Goal: Task Accomplishment & Management: Complete application form

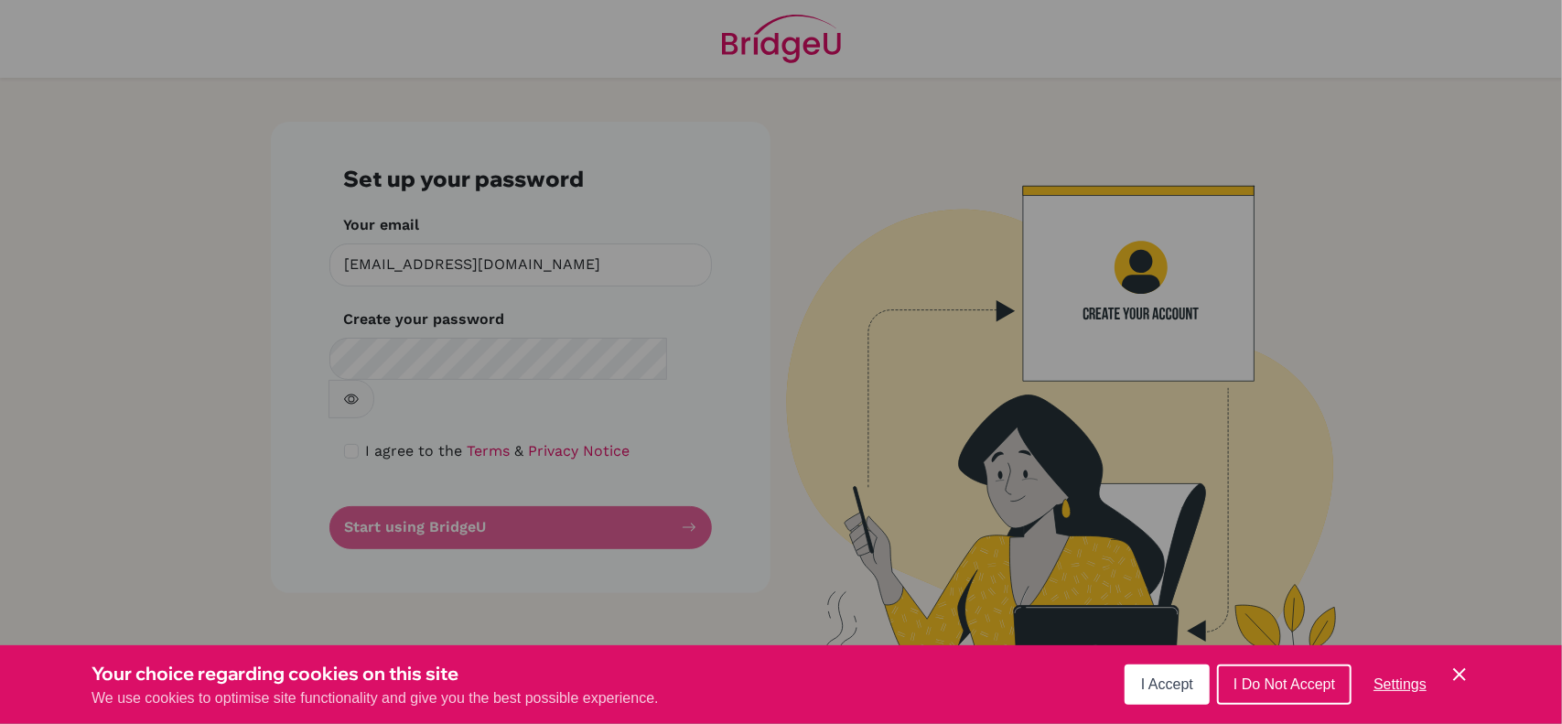
click at [1137, 678] on button "I Accept" at bounding box center [1167, 684] width 85 height 40
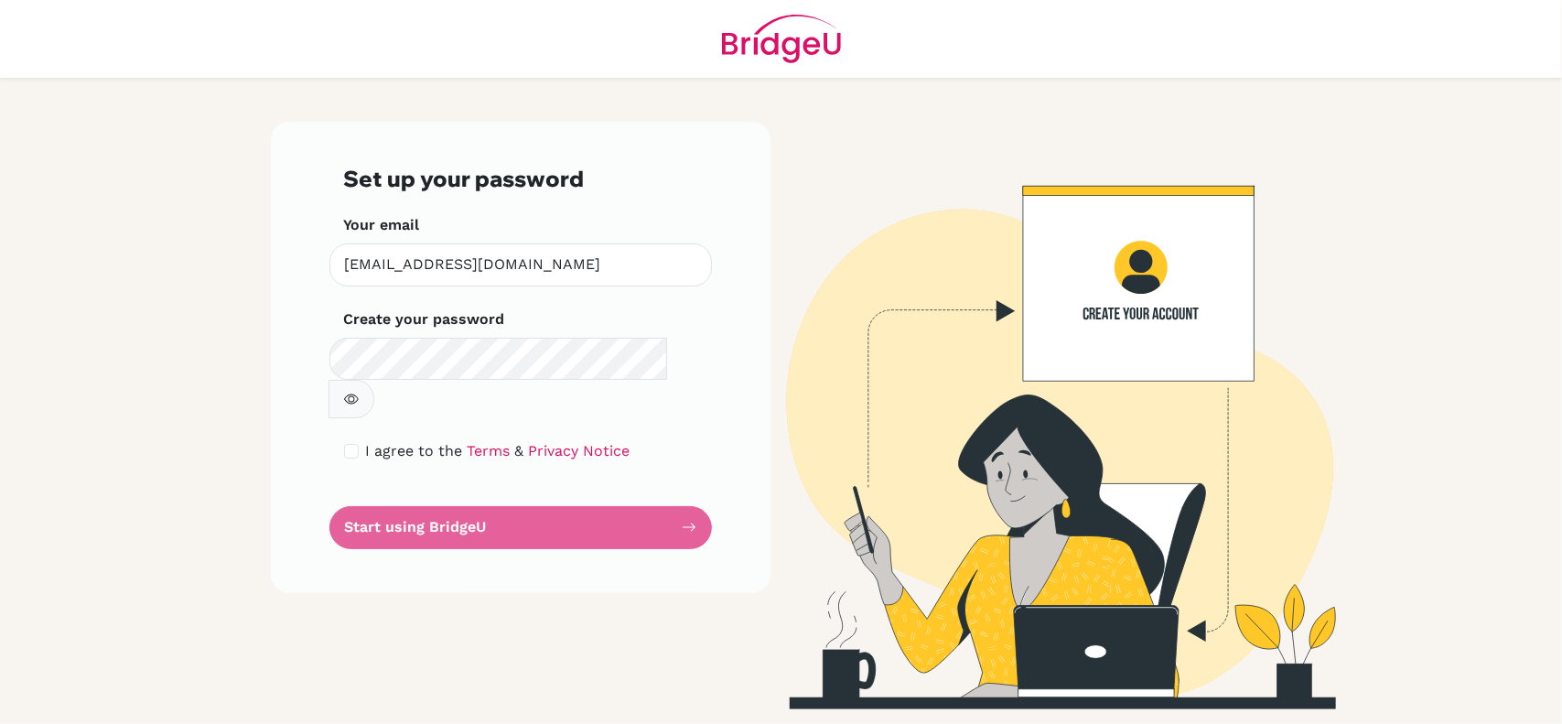
click at [534, 482] on form "Set up your password Your email [EMAIL_ADDRESS][DOMAIN_NAME] Invalid email Crea…" at bounding box center [520, 357] width 353 height 383
click at [350, 444] on input "checkbox" at bounding box center [351, 451] width 15 height 15
checkbox input "true"
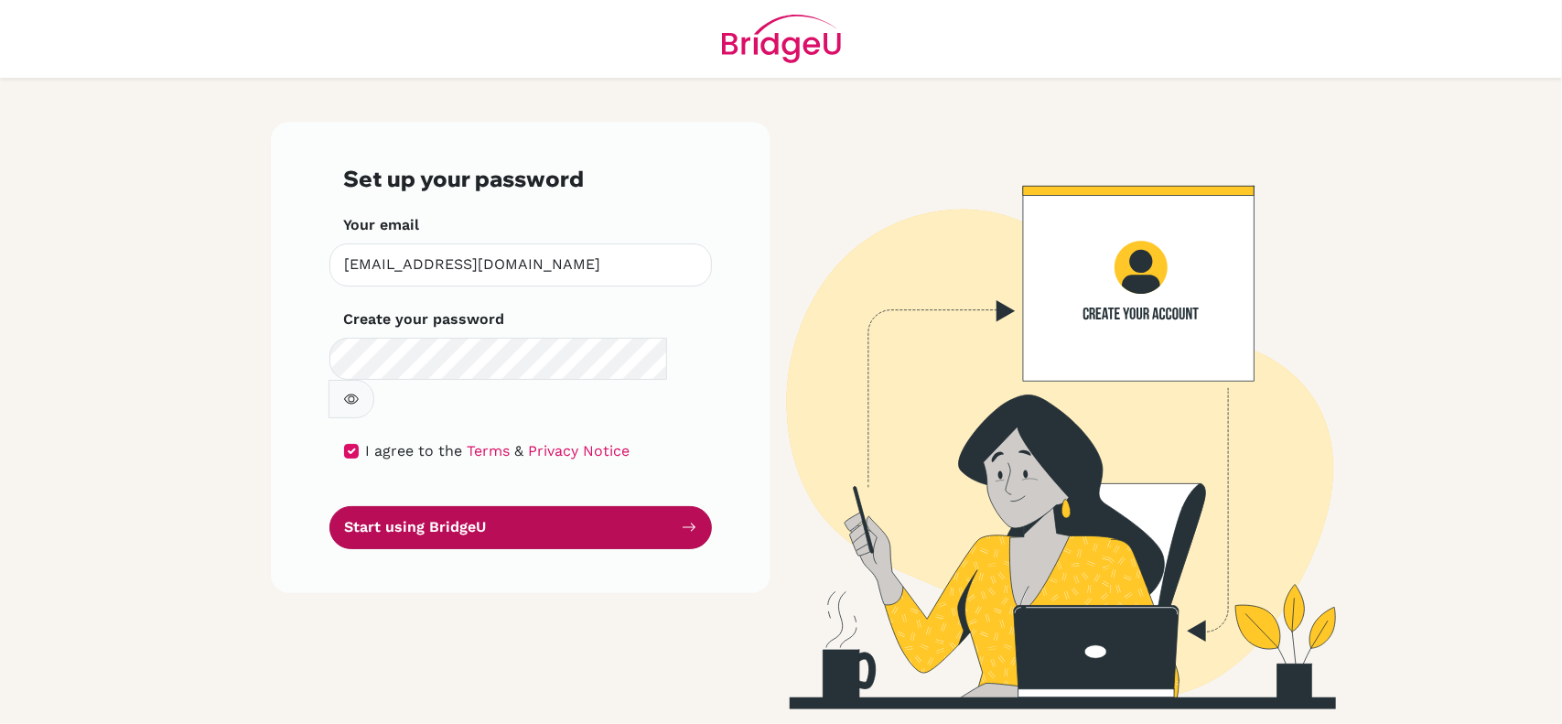
click at [451, 506] on button "Start using BridgeU" at bounding box center [521, 527] width 383 height 43
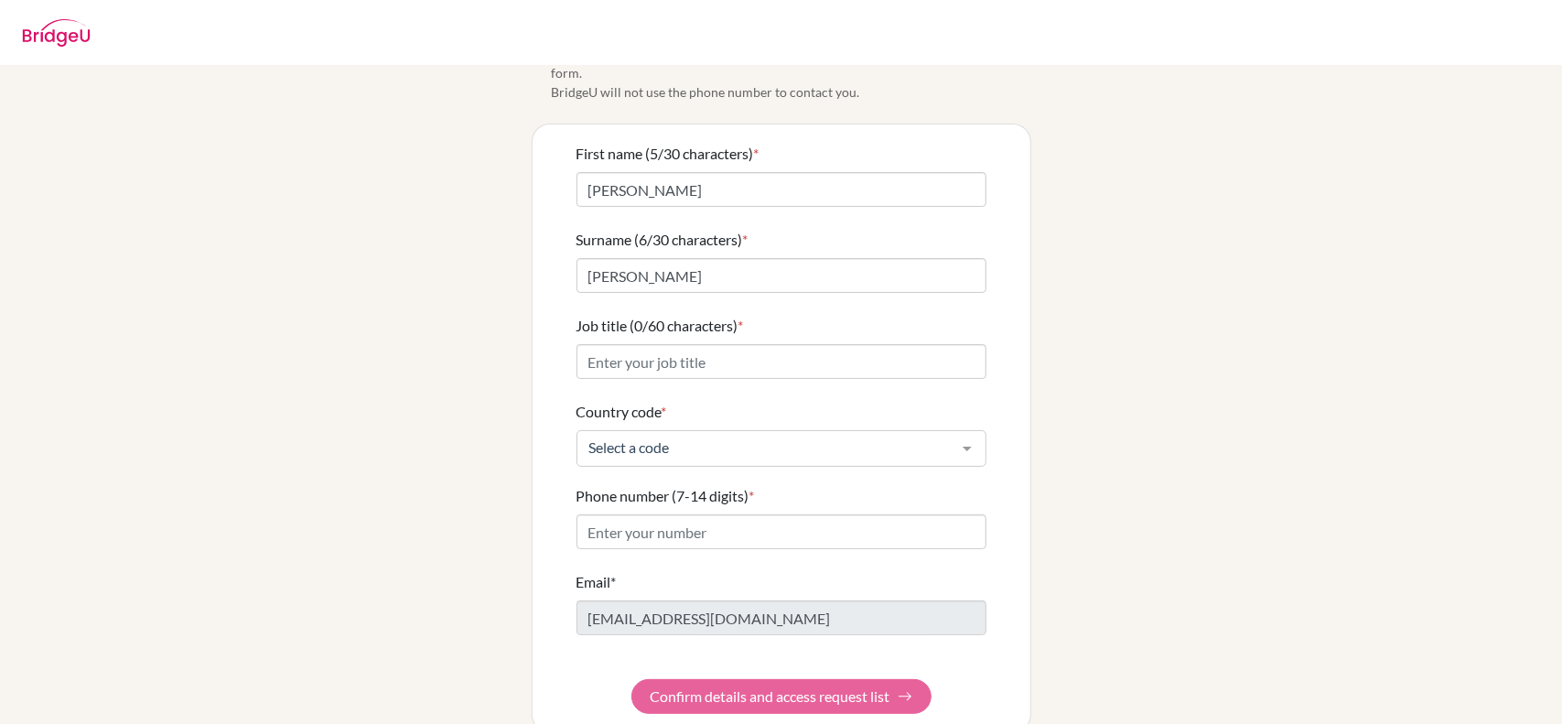
scroll to position [92, 0]
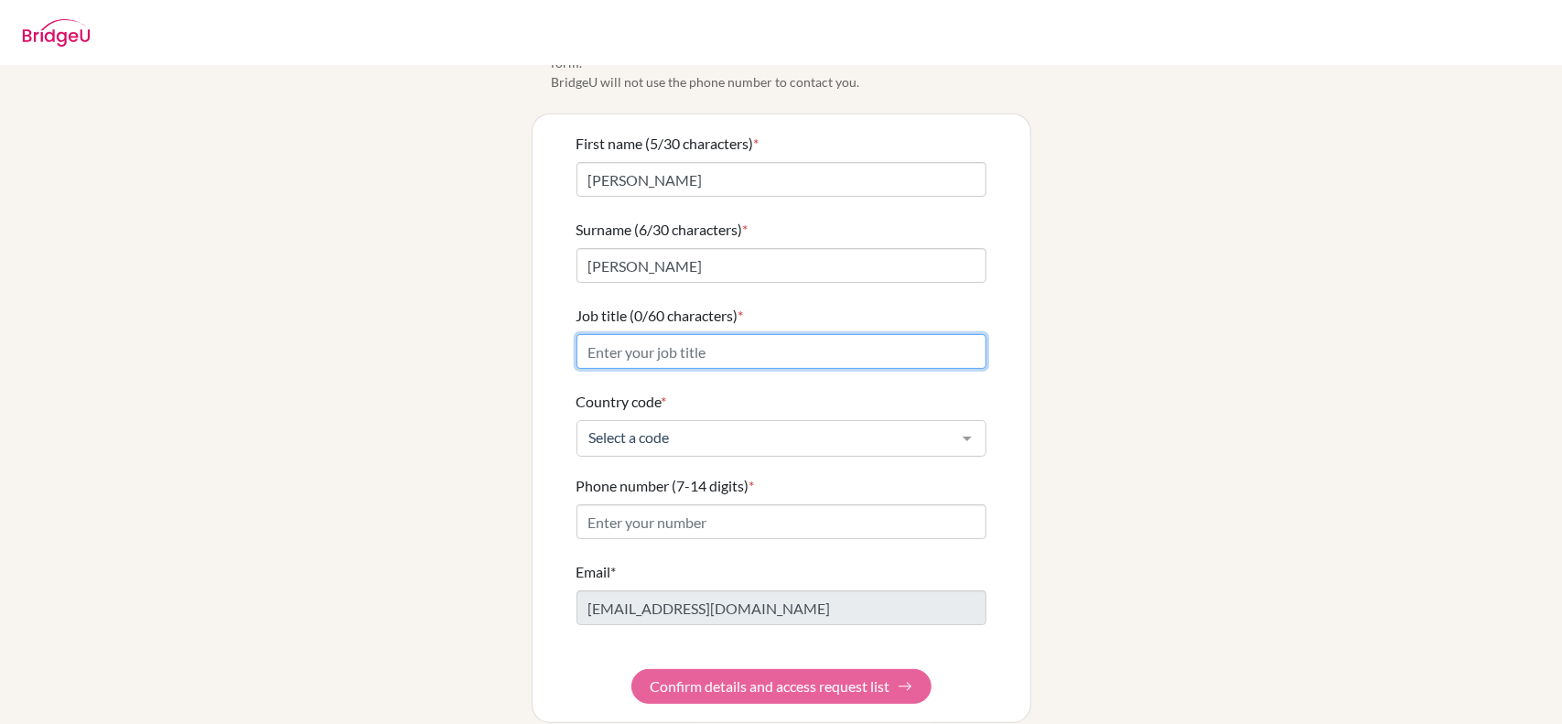
click at [628, 337] on input "Job title (0/60 characters) *" at bounding box center [782, 351] width 410 height 35
type input "MYP Coordinator, DP Biology Teacher"
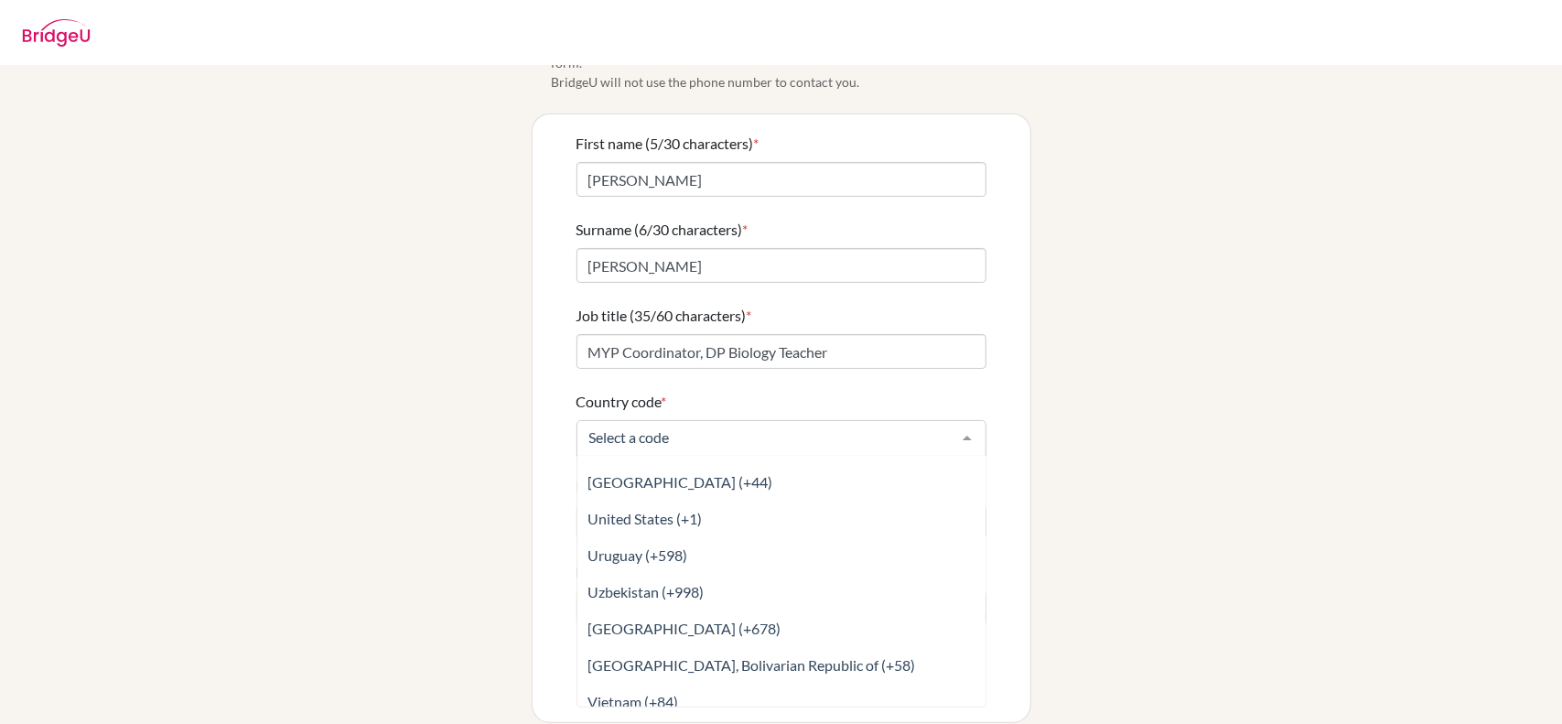
scroll to position [8421, 0]
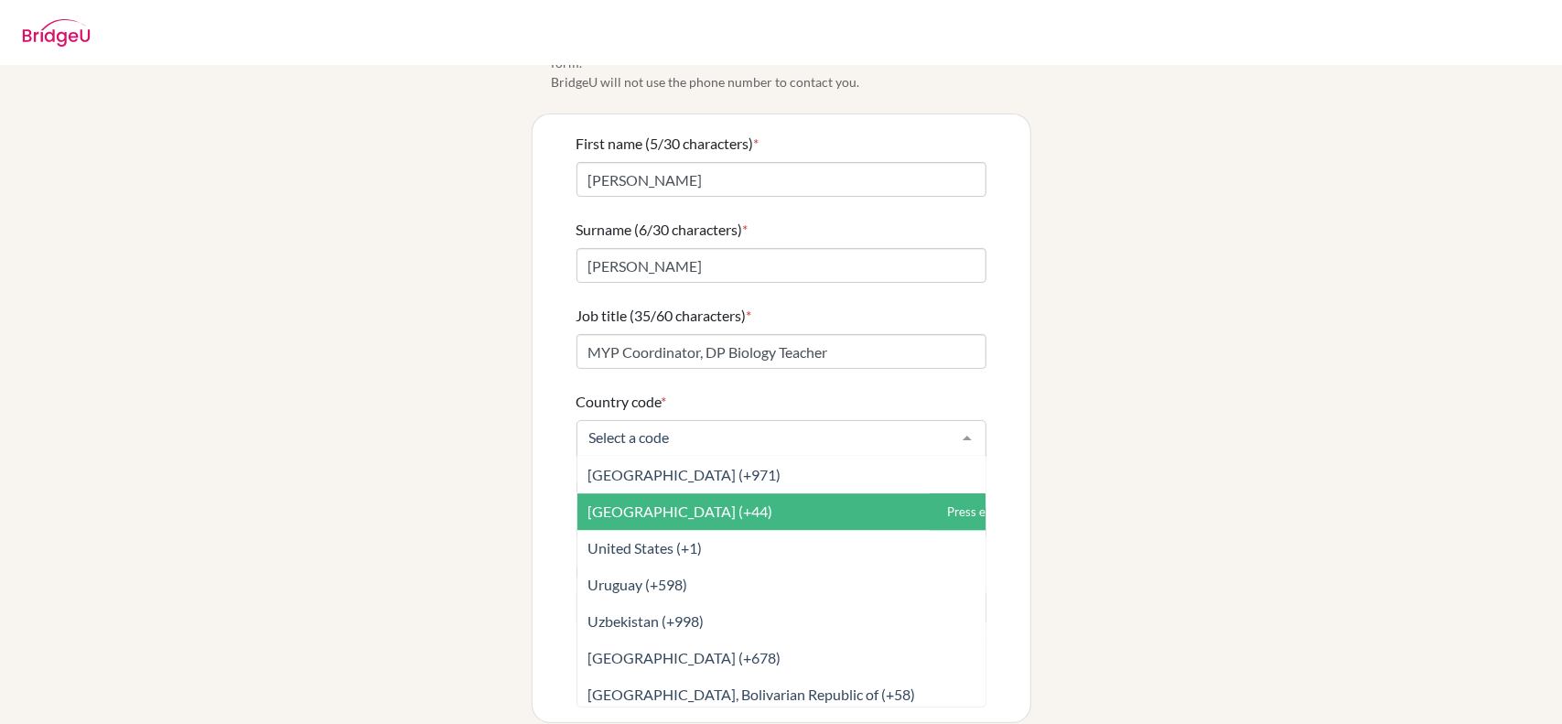
click at [750, 493] on span "United Kingdom (+44)" at bounding box center [823, 511] width 490 height 37
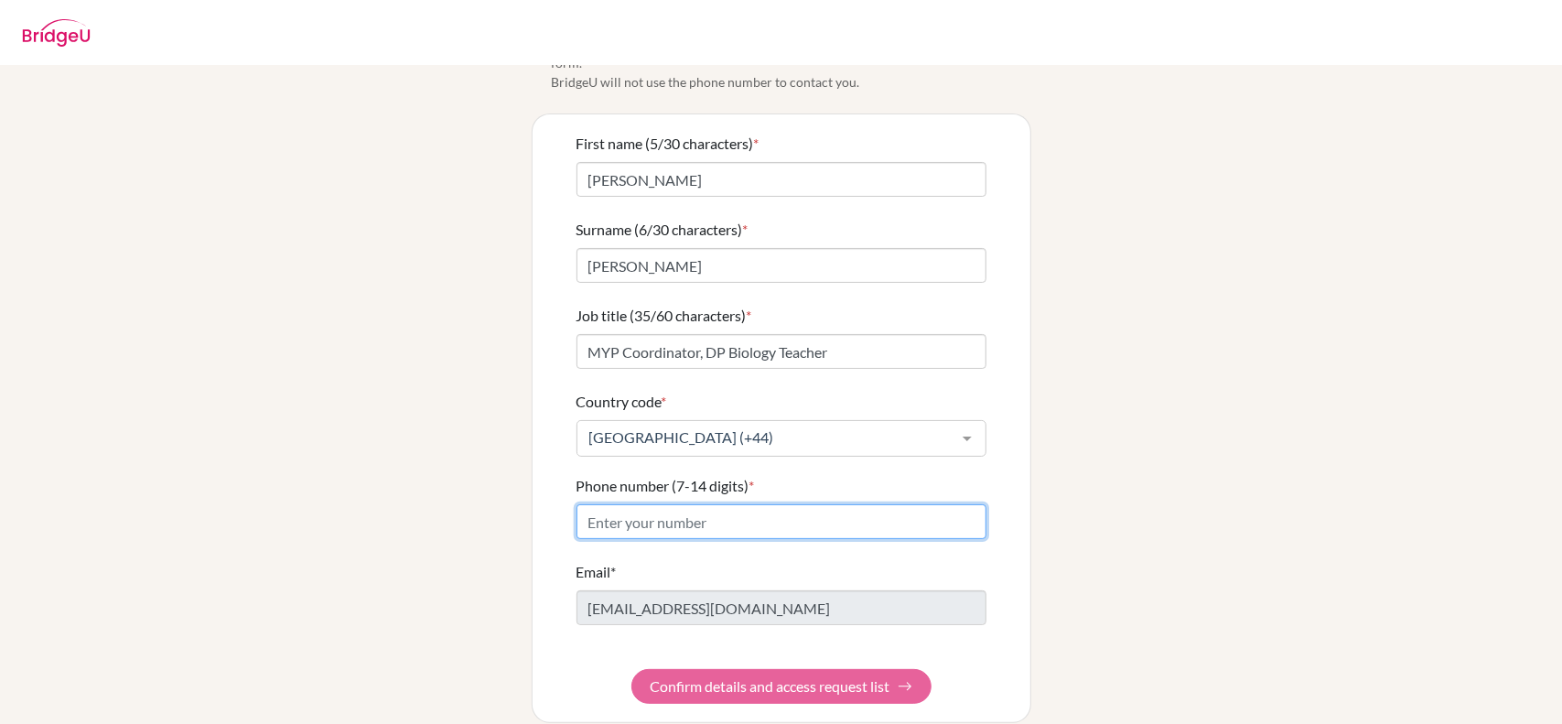
click at [729, 508] on input "Phone number (7-14 digits) *" at bounding box center [782, 521] width 410 height 35
click at [851, 507] on input "Phone number (7-14 digits) *" at bounding box center [782, 521] width 410 height 35
drag, startPoint x: 346, startPoint y: 307, endPoint x: 367, endPoint y: 290, distance: 26.7
click at [347, 307] on div "Info Please confirm your profile details first so that you won’t need to input …" at bounding box center [781, 359] width 1043 height 728
click at [667, 504] on input "Phone number (7-14 digits) *" at bounding box center [782, 521] width 410 height 35
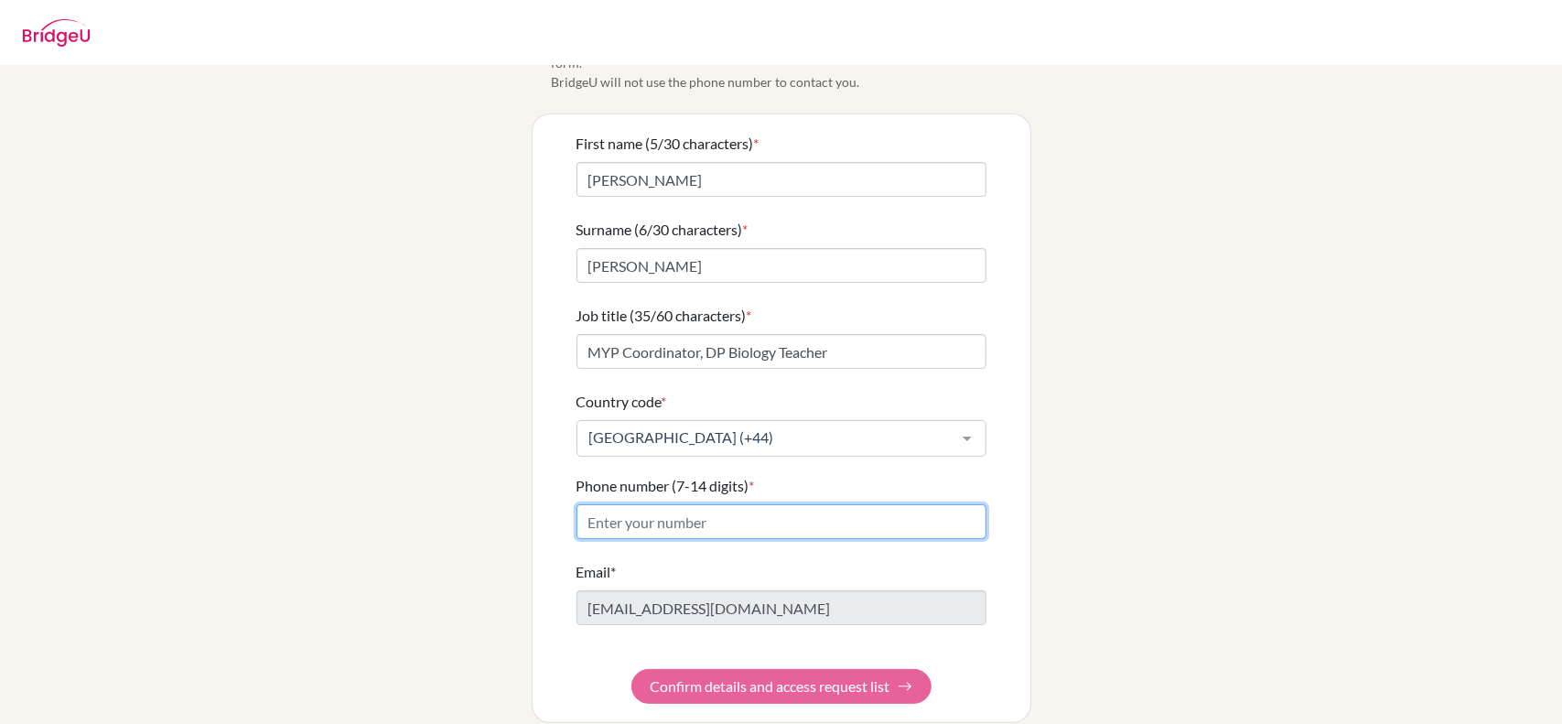
paste input "+44 (0)208 992"
drag, startPoint x: 608, startPoint y: 502, endPoint x: 547, endPoint y: 501, distance: 60.4
click at [547, 501] on div "First name (5/30 characters) * David Surname (6/30 characters) * Slaney Job tit…" at bounding box center [782, 418] width 498 height 608
click at [719, 513] on input "(0)208 992" at bounding box center [782, 521] width 410 height 35
drag, startPoint x: 636, startPoint y: 503, endPoint x: 460, endPoint y: 502, distance: 175.7
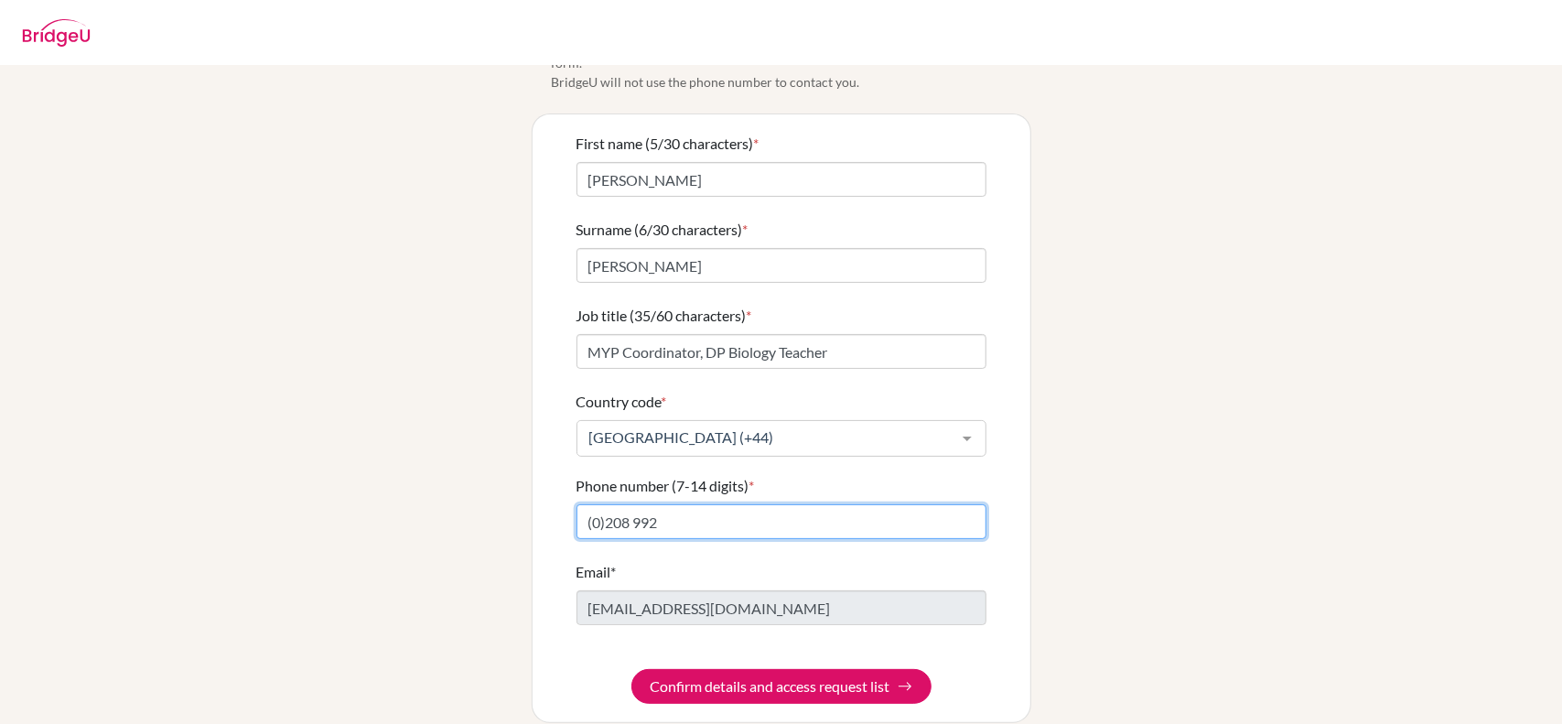
click at [460, 502] on div "Info Please confirm your profile details first so that you won’t need to input …" at bounding box center [781, 359] width 1043 height 728
paste input "208 992 5823"
type input "208 992 5823"
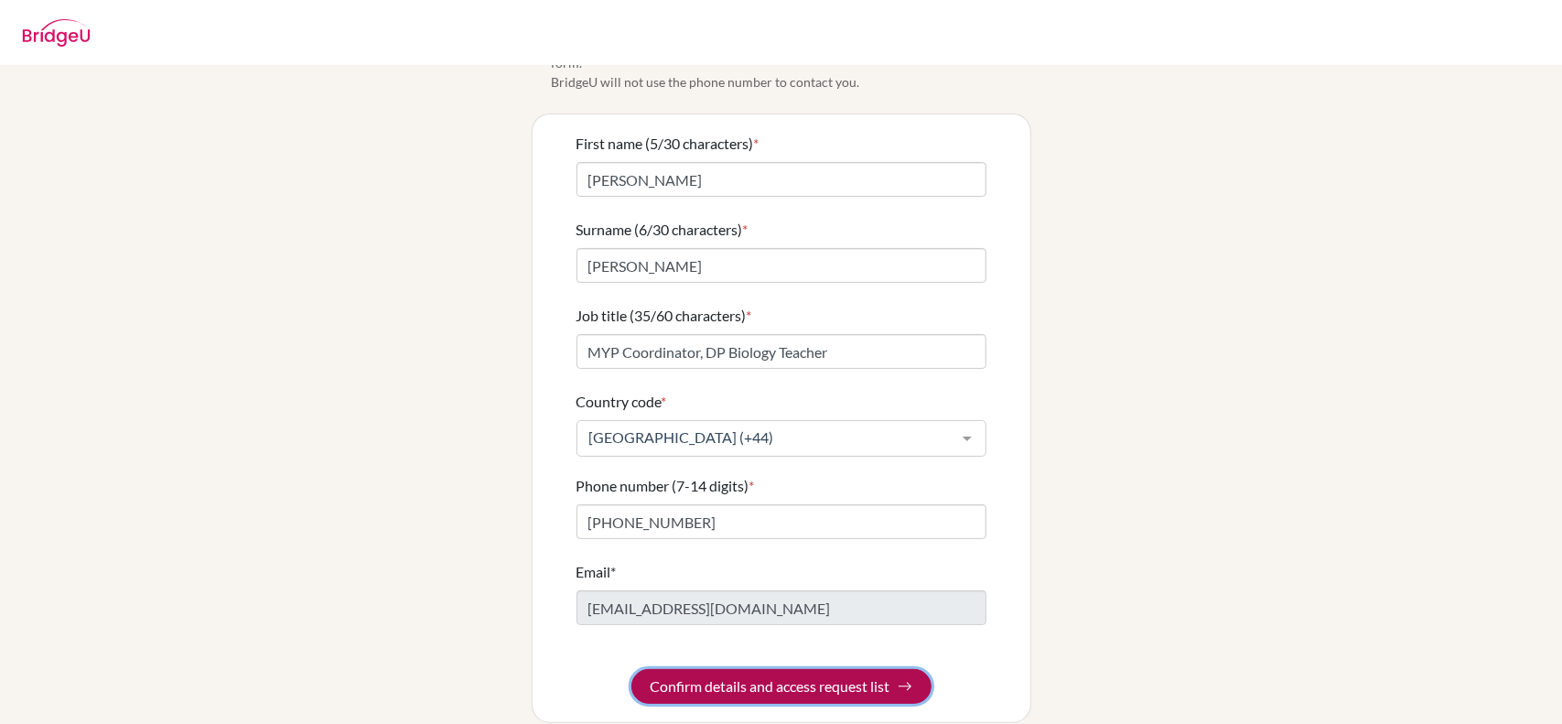
click at [785, 669] on button "Confirm details and access request list" at bounding box center [782, 686] width 300 height 35
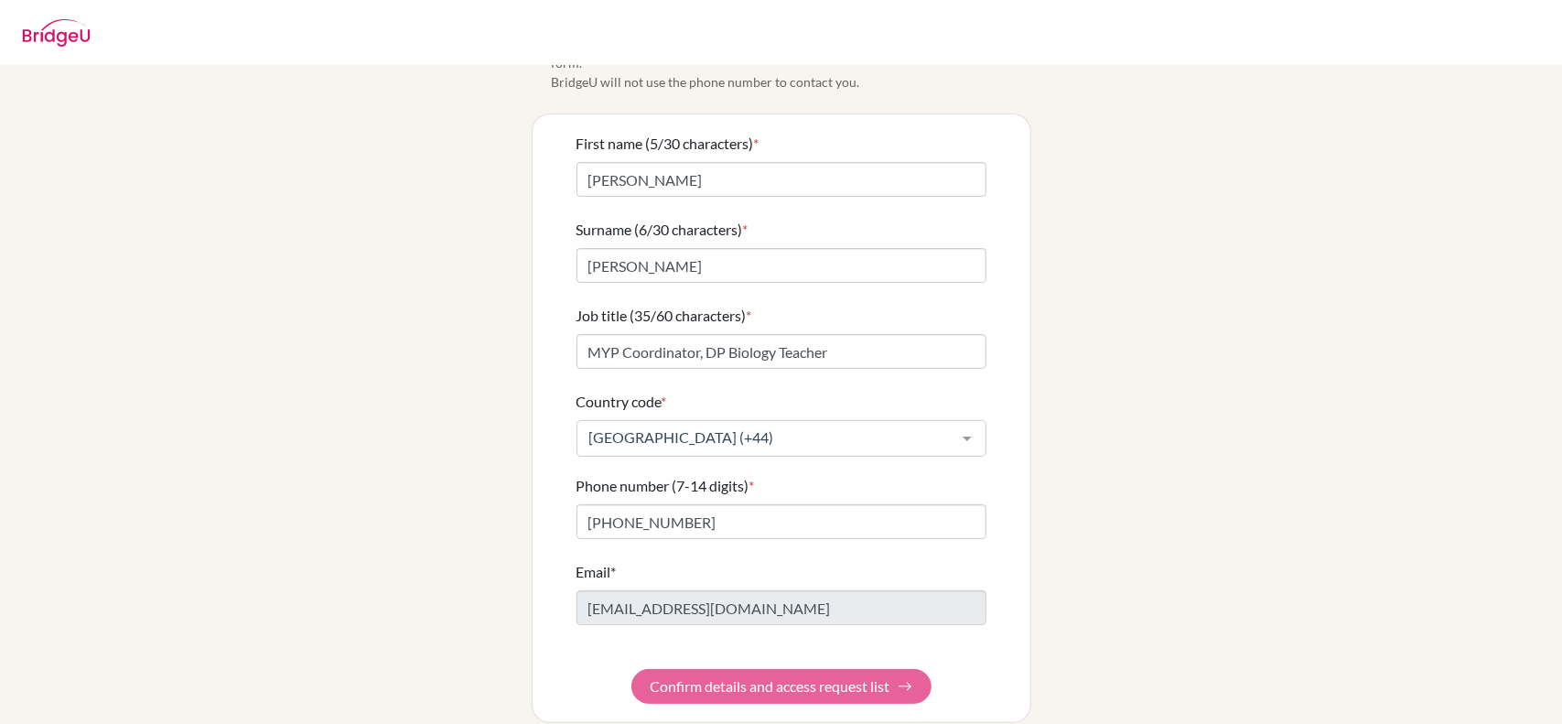
scroll to position [0, 0]
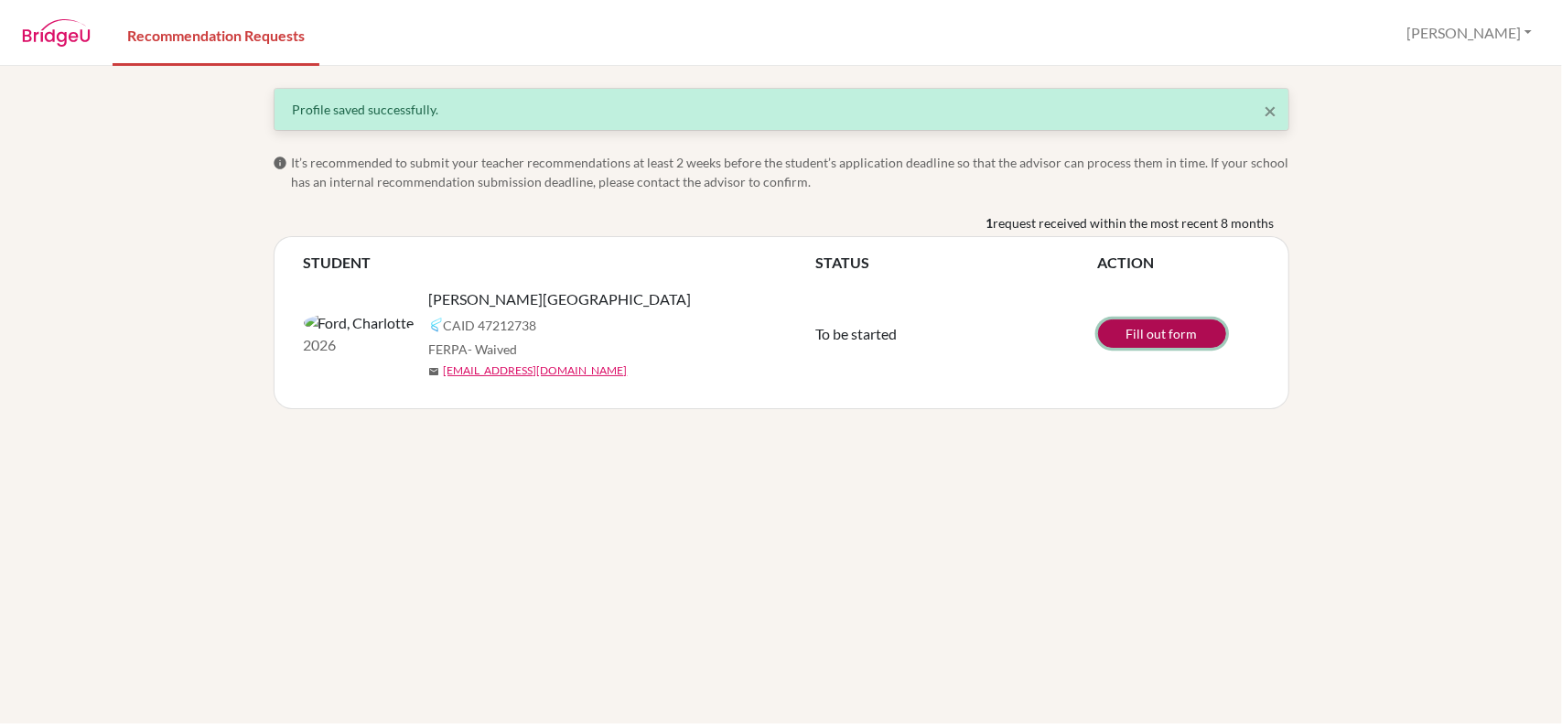
click at [1162, 335] on link "Fill out form" at bounding box center [1162, 333] width 128 height 28
